Goal: Task Accomplishment & Management: Use online tool/utility

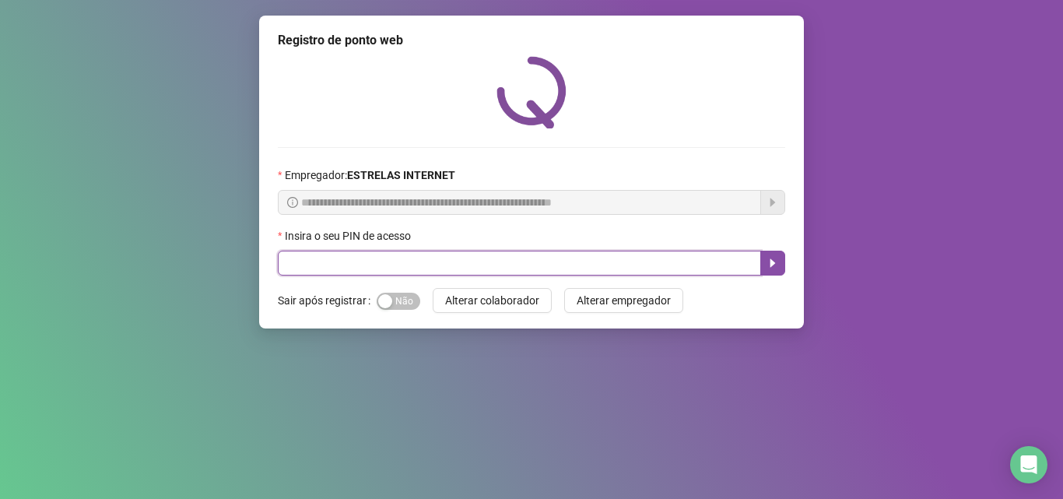
click at [503, 260] on input "text" at bounding box center [519, 263] width 483 height 25
click at [442, 258] on input "*" at bounding box center [519, 263] width 483 height 25
type input "*****"
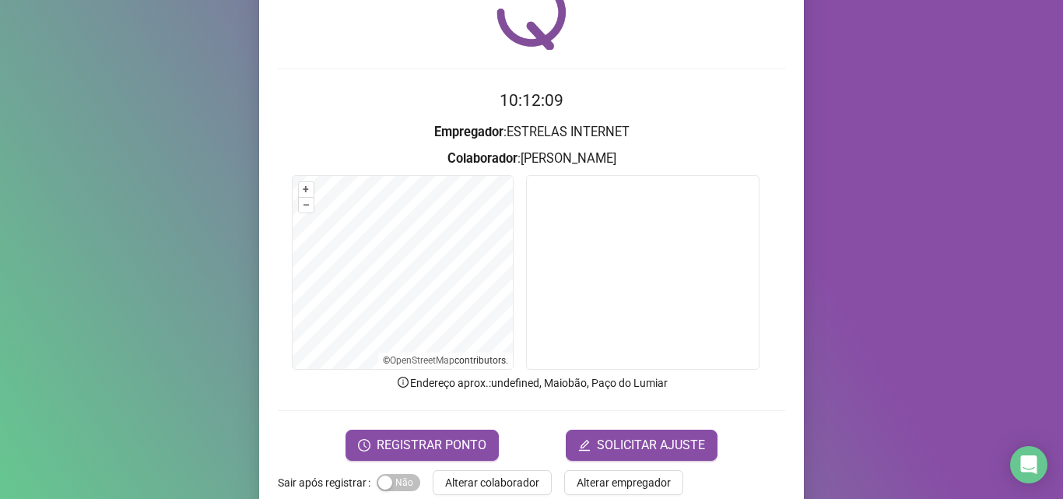
scroll to position [109, 0]
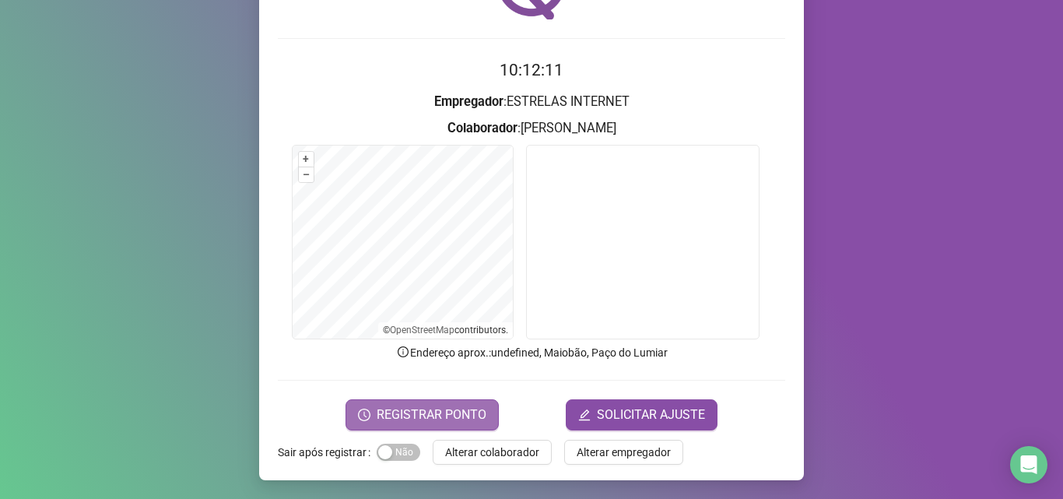
click at [405, 414] on span "REGISTRAR PONTO" at bounding box center [432, 414] width 110 height 19
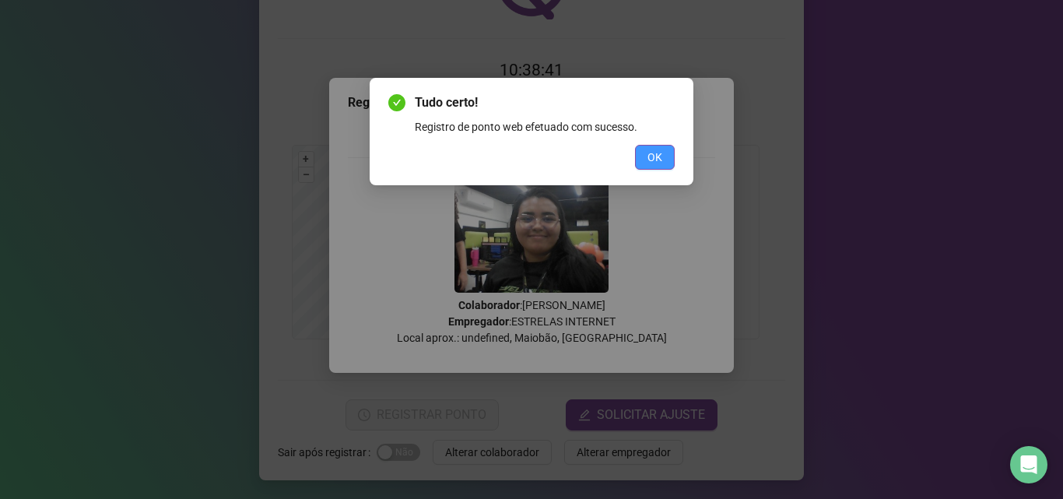
click at [654, 154] on span "OK" at bounding box center [654, 157] width 15 height 17
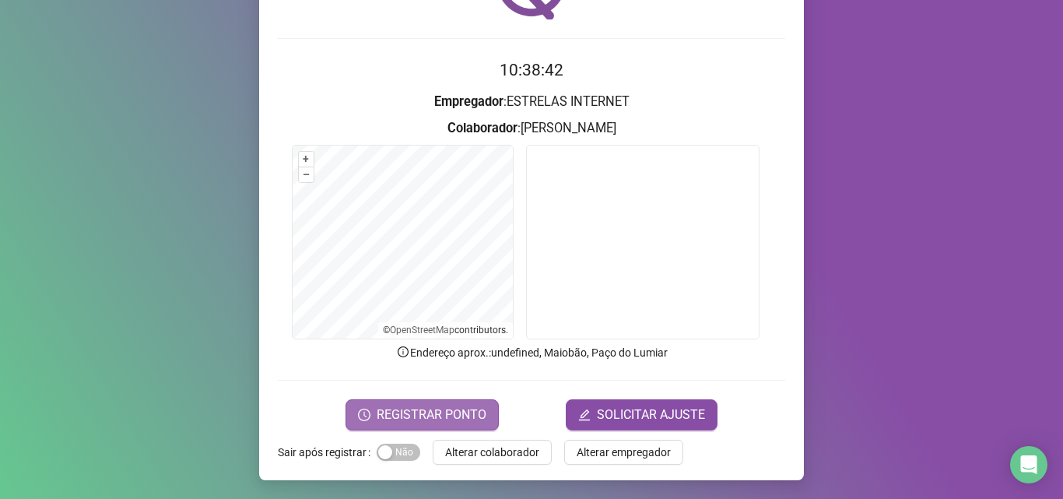
click at [373, 419] on button "REGISTRAR PONTO" at bounding box center [421, 414] width 153 height 31
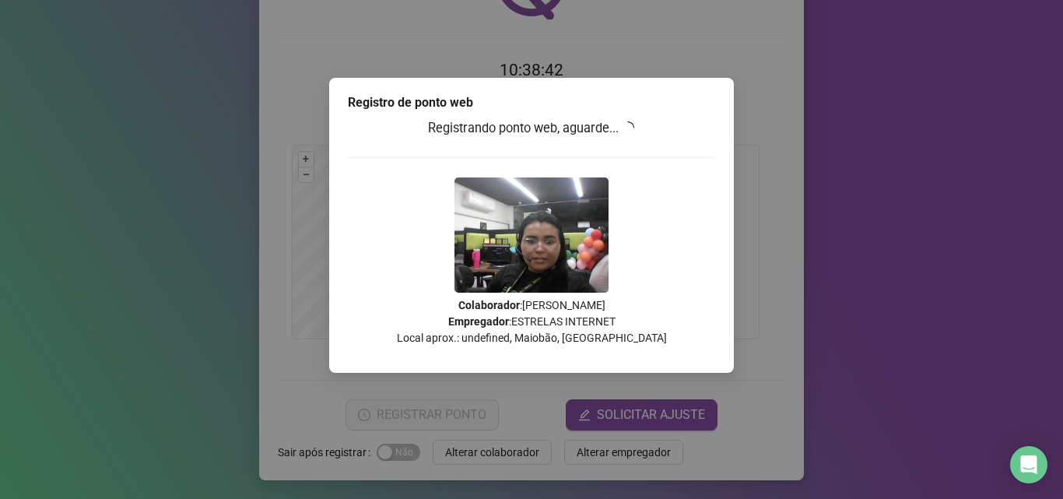
click at [373, 419] on div "Registro [PERSON_NAME] web Registrando ponto web, aguarde... Colaborador : [PER…" at bounding box center [531, 249] width 1063 height 499
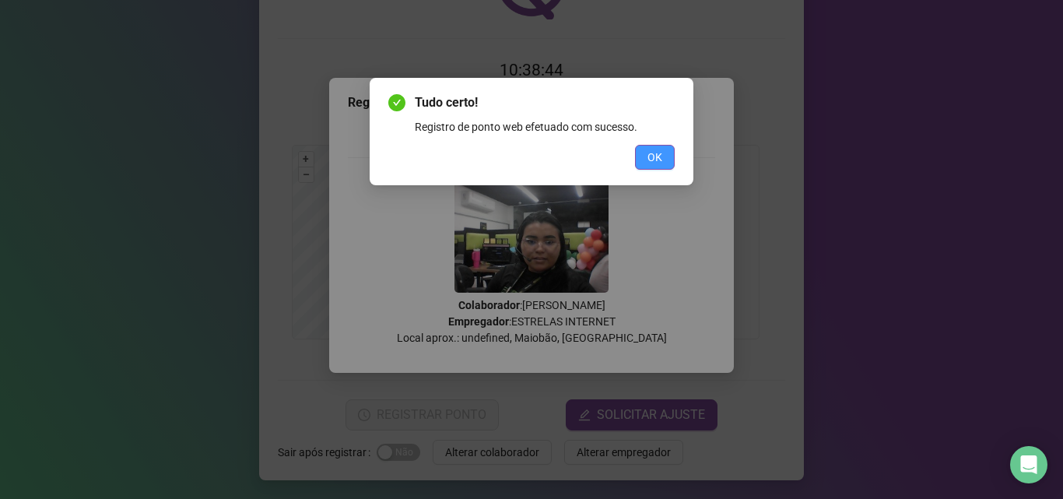
click at [657, 145] on button "OK" at bounding box center [655, 157] width 40 height 25
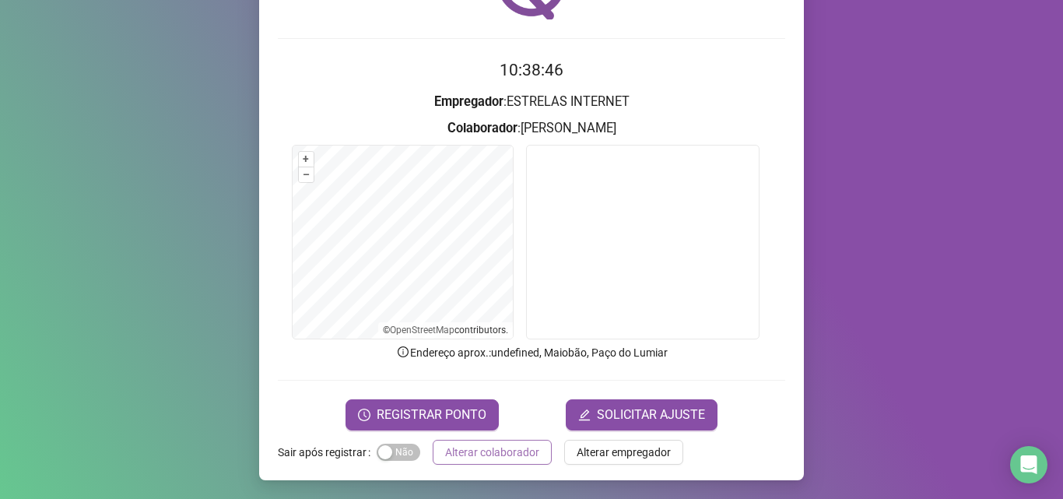
click at [460, 456] on span "Alterar colaborador" at bounding box center [492, 452] width 94 height 17
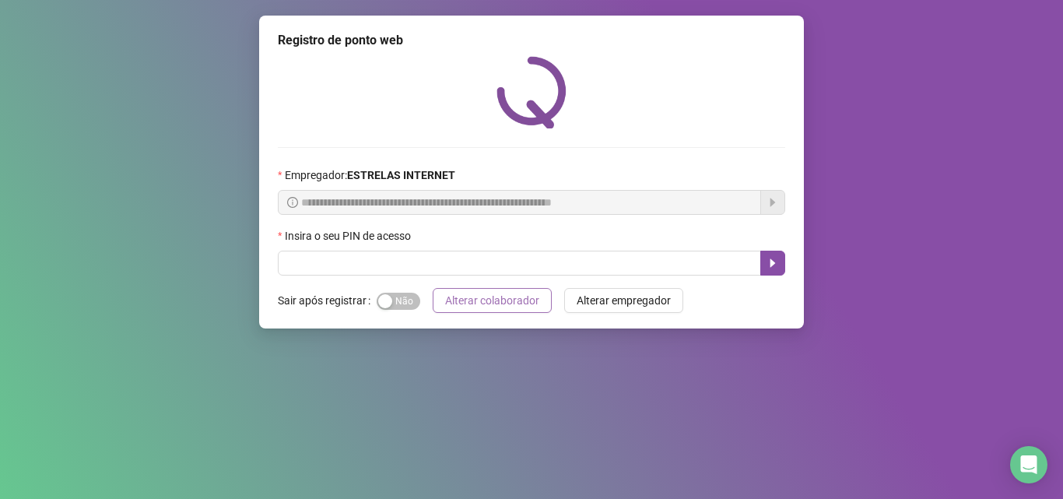
scroll to position [0, 0]
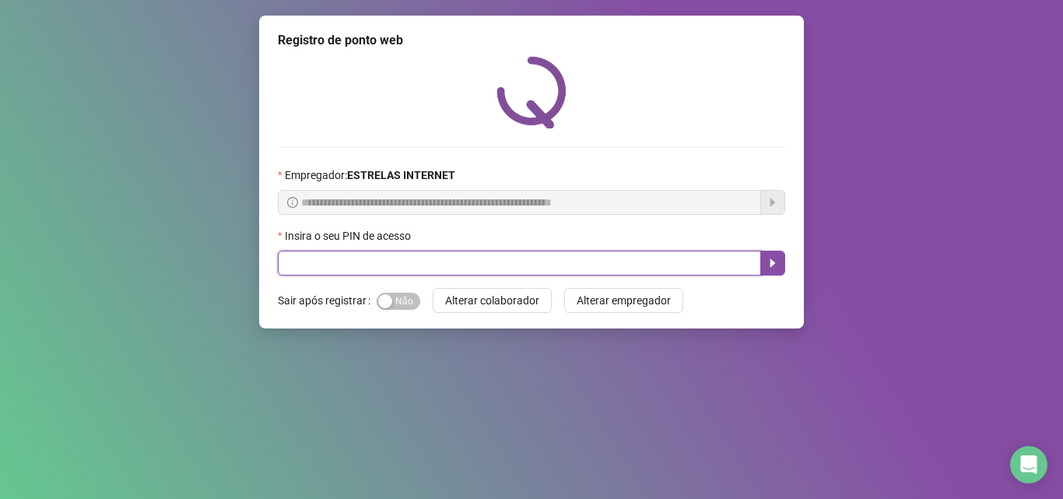
click at [447, 262] on input "text" at bounding box center [519, 263] width 483 height 25
type input "*****"
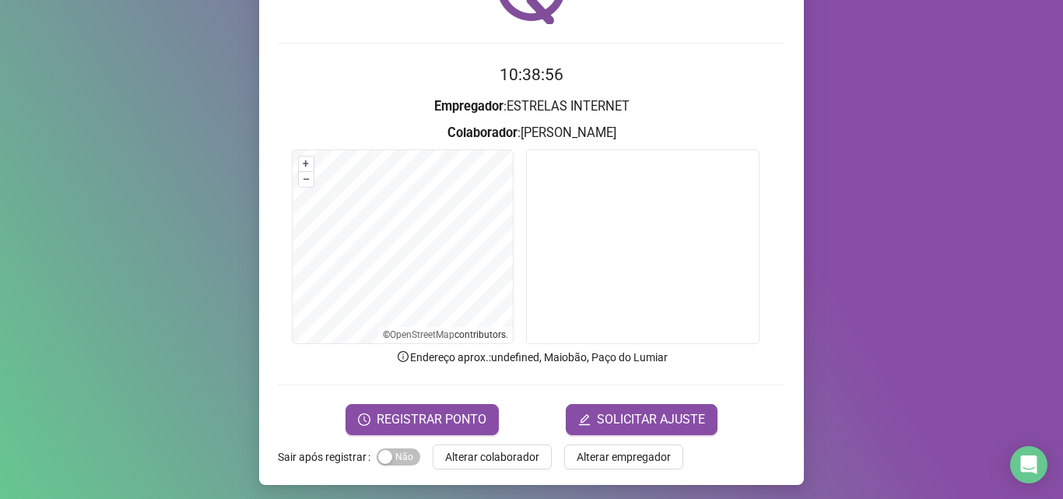
scroll to position [109, 0]
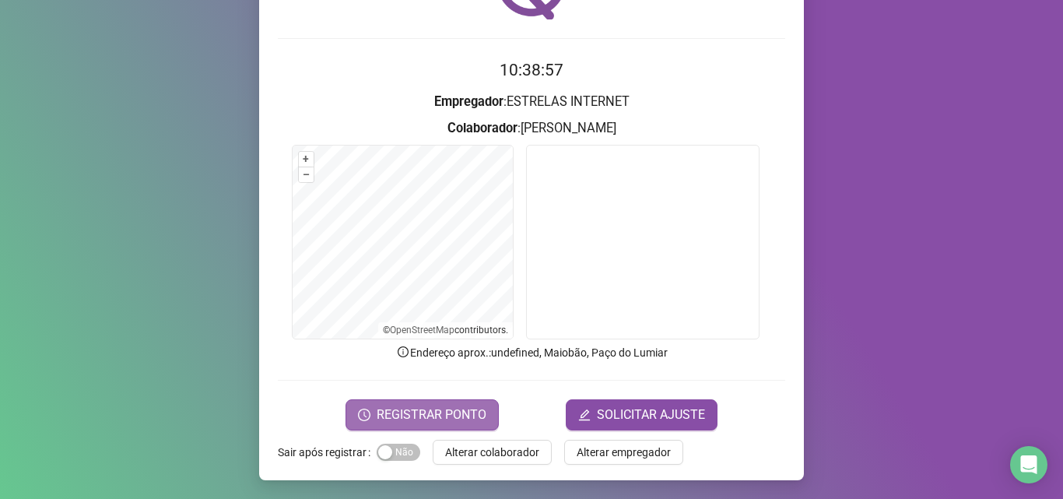
click at [377, 419] on span "REGISTRAR PONTO" at bounding box center [432, 414] width 110 height 19
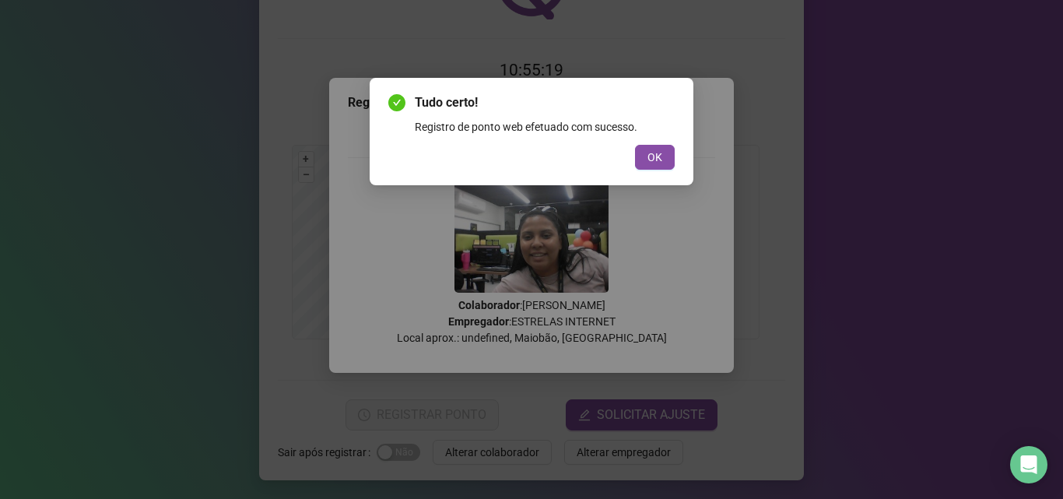
click at [862, 205] on div "Tudo certo! Registro de ponto web efetuado com sucesso. OK" at bounding box center [531, 249] width 1063 height 499
drag, startPoint x: 661, startPoint y: 149, endPoint x: 600, endPoint y: 256, distance: 122.7
click at [658, 150] on span "OK" at bounding box center [654, 157] width 15 height 17
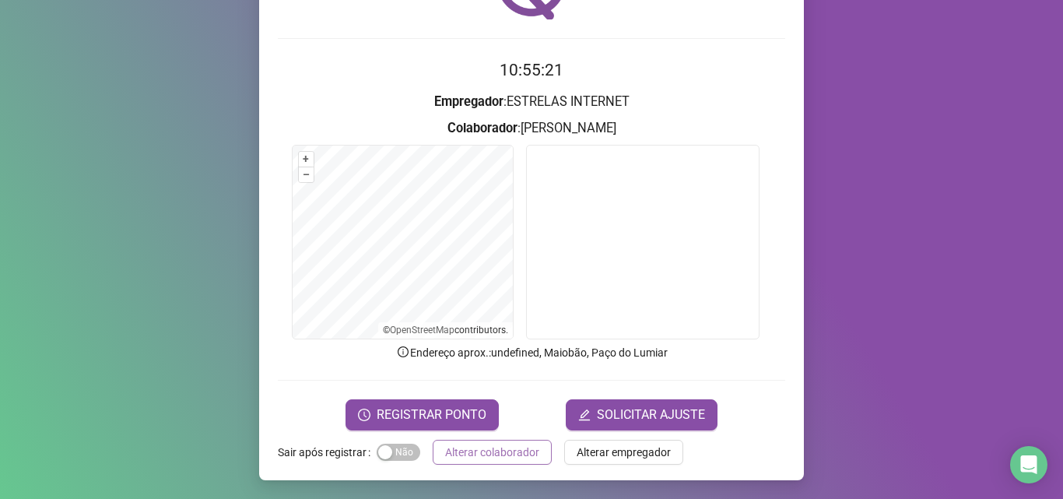
click at [494, 444] on span "Alterar colaborador" at bounding box center [492, 452] width 94 height 17
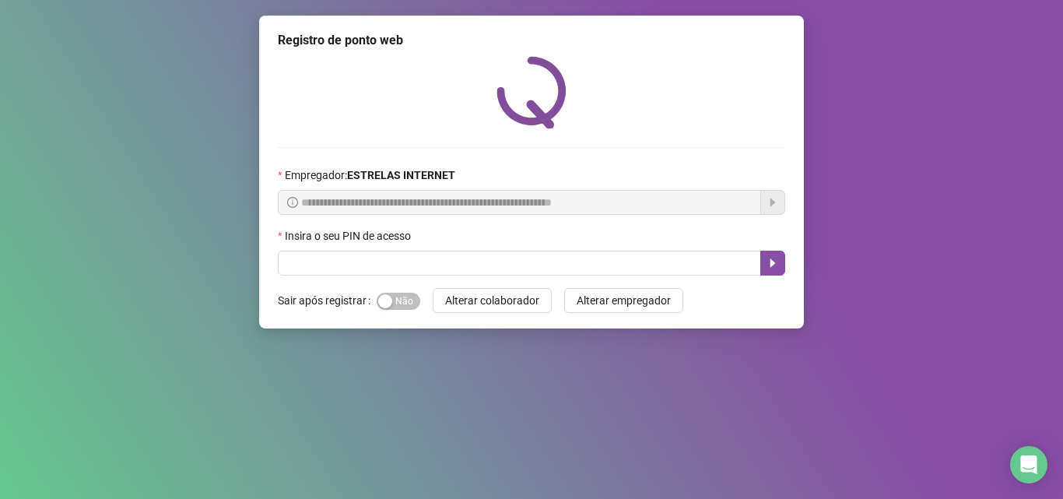
scroll to position [0, 0]
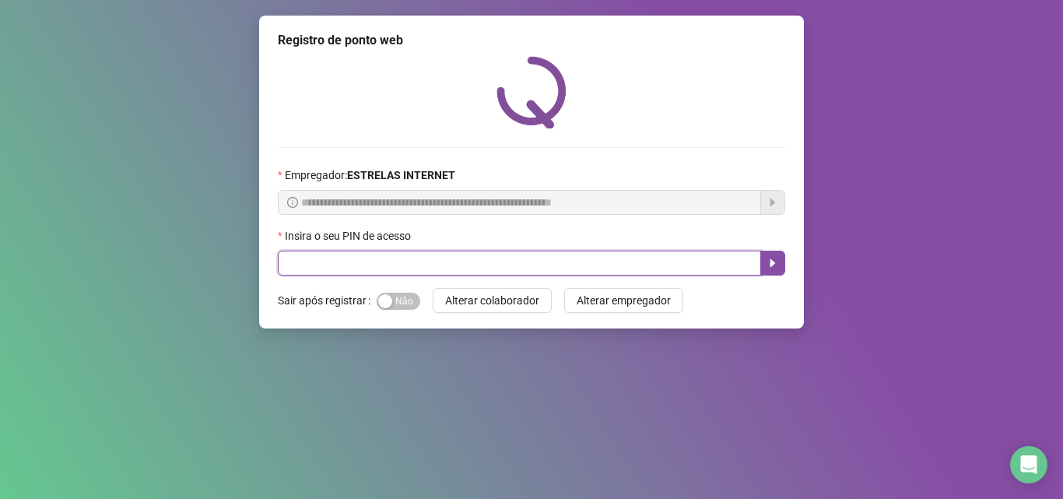
click at [369, 259] on input "text" at bounding box center [519, 263] width 483 height 25
type input "*****"
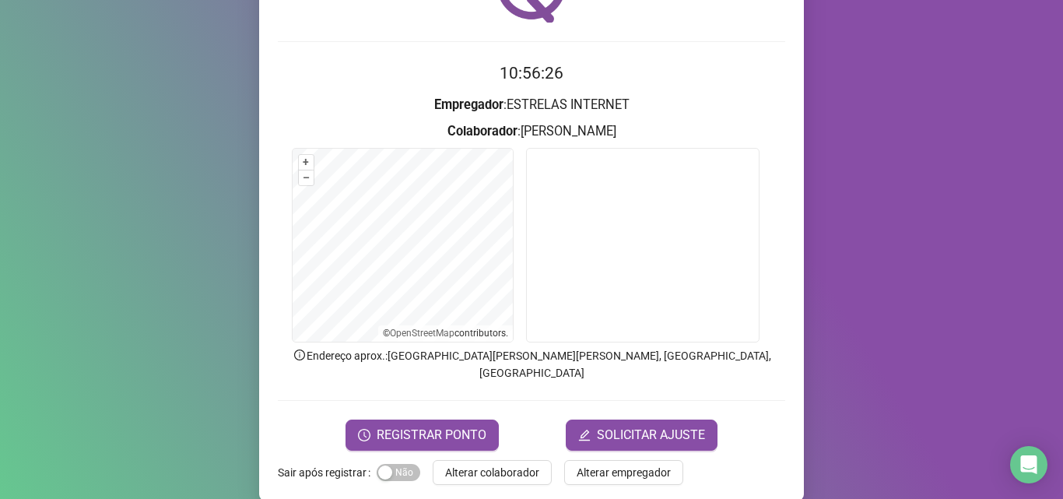
scroll to position [109, 0]
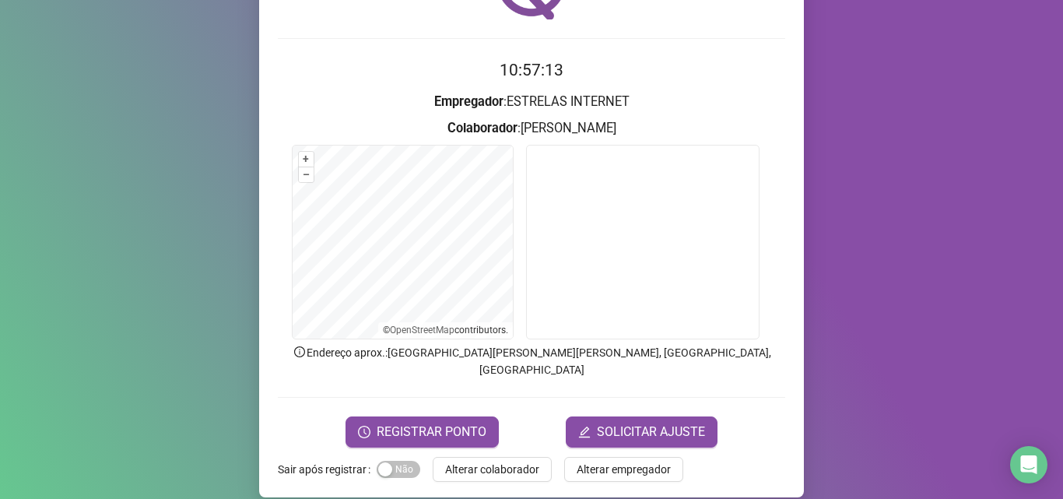
click at [868, 156] on div "Registro [PERSON_NAME] web 10:57:13 Empregador : ESTRELAS INTERNET Colaborador …" at bounding box center [531, 249] width 1063 height 499
click at [434, 423] on span "REGISTRAR PONTO" at bounding box center [432, 432] width 110 height 19
